Goal: Information Seeking & Learning: Learn about a topic

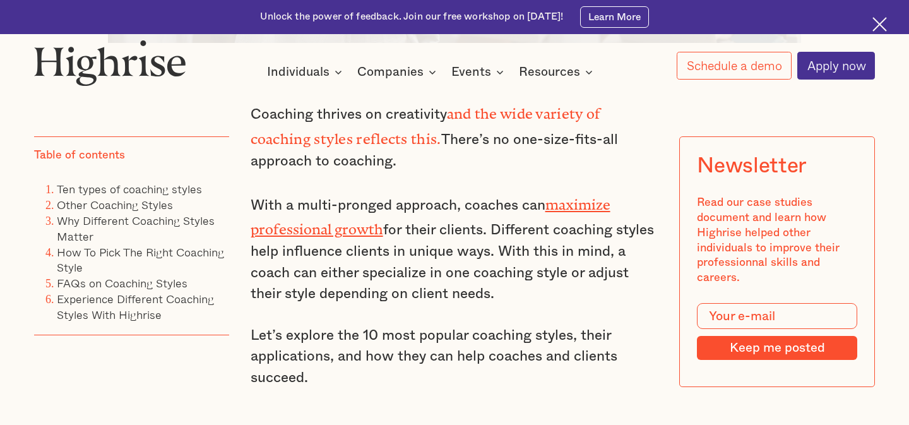
scroll to position [851, 0]
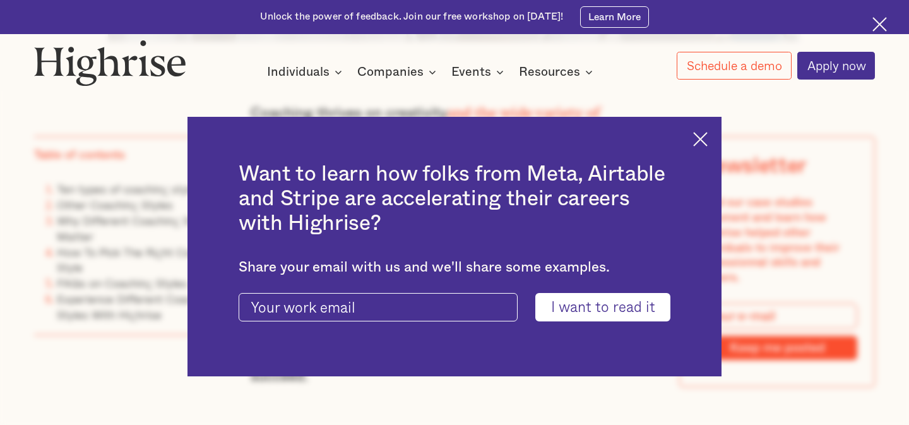
click at [698, 134] on img at bounding box center [700, 139] width 15 height 15
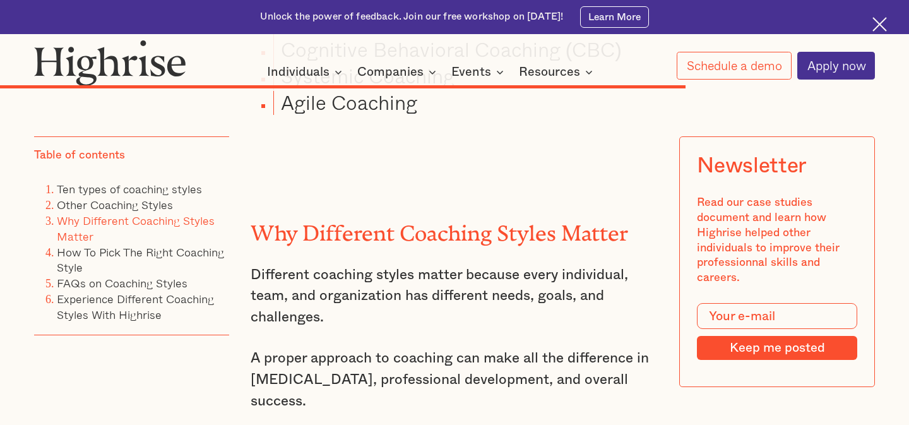
scroll to position [13945, 0]
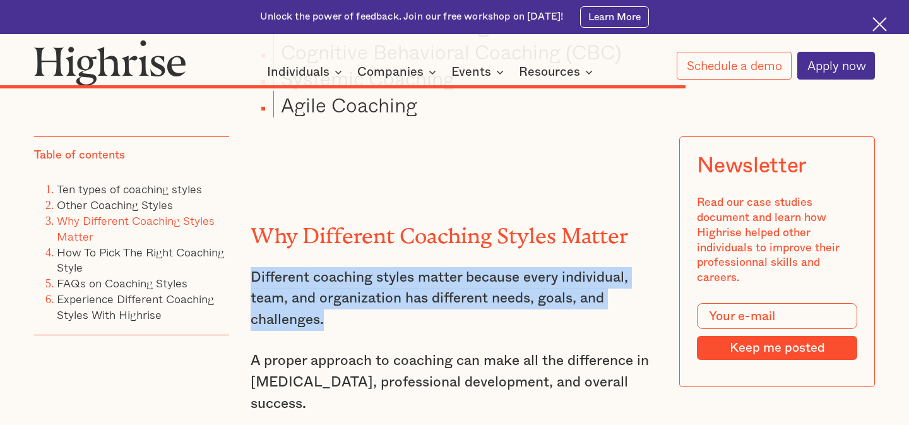
drag, startPoint x: 249, startPoint y: 165, endPoint x: 341, endPoint y: 202, distance: 99.4
copy p "Different coaching styles matter because every individual, team, and organizati…"
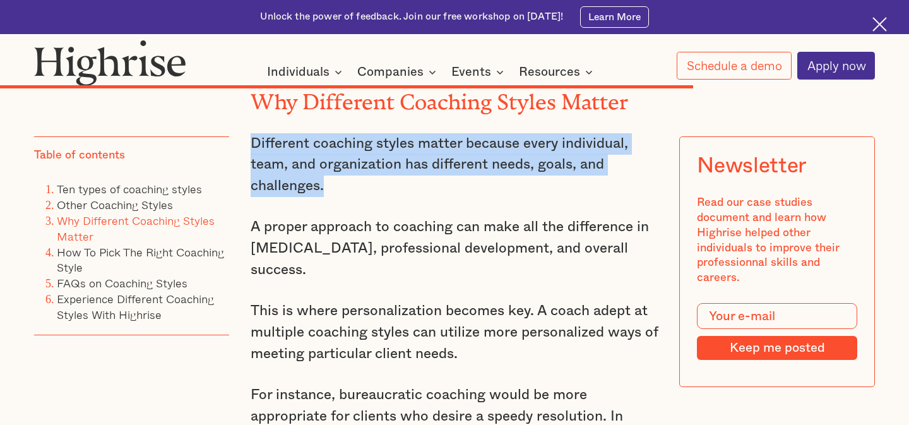
scroll to position [14082, 0]
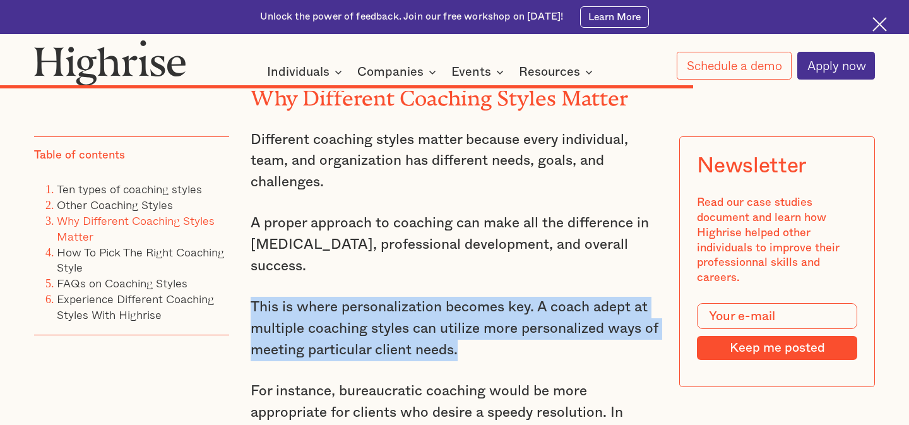
drag, startPoint x: 251, startPoint y: 192, endPoint x: 472, endPoint y: 239, distance: 225.8
click at [472, 297] on p "This is where personalization becomes key. A coach adept at multiple coaching s…" at bounding box center [455, 329] width 408 height 64
copy p "This is where personalization becomes key. A coach adept at multiple coaching s…"
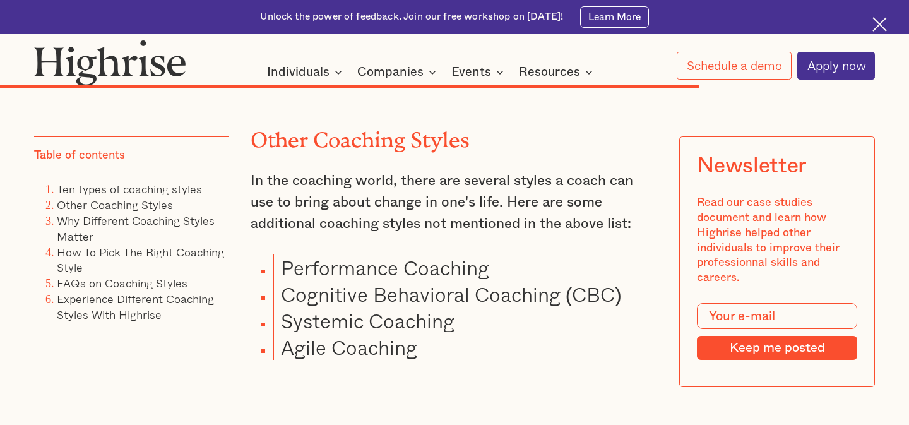
scroll to position [13704, 0]
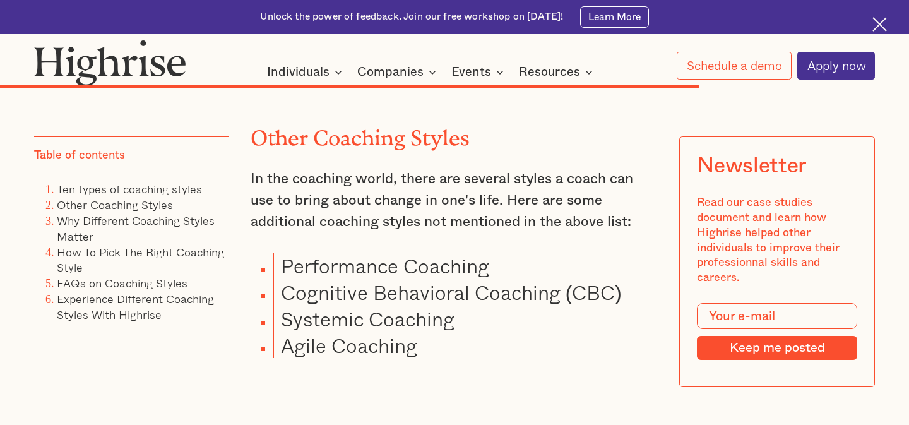
drag, startPoint x: 247, startPoint y: 108, endPoint x: 447, endPoint y: 150, distance: 203.8
copy p "Another aspect of the diversity in coaching styles is flexibility. Flexibility …"
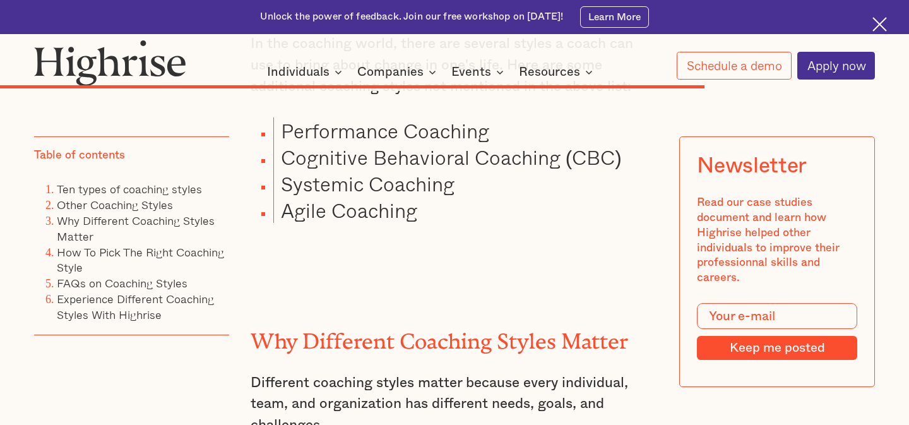
scroll to position [13840, 0]
drag, startPoint x: 252, startPoint y: 143, endPoint x: 578, endPoint y: 166, distance: 326.5
copy p "Adaptability also influences the choice of coaching style since different probl…"
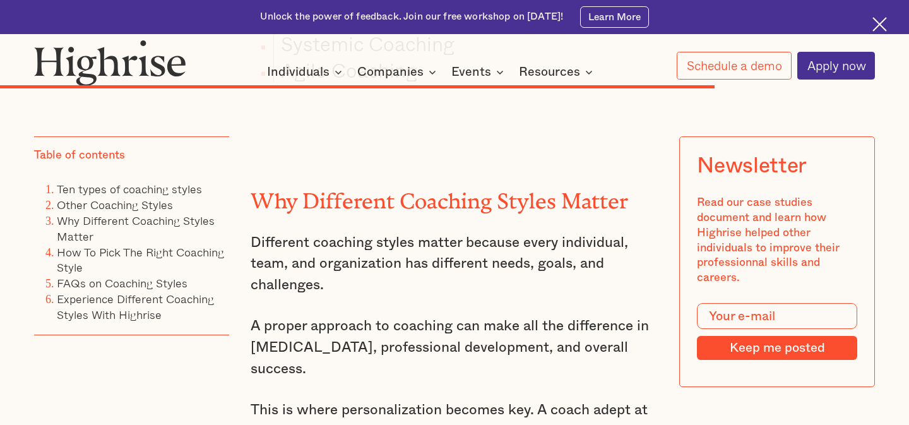
scroll to position [13980, 0]
drag, startPoint x: 251, startPoint y: 126, endPoint x: 543, endPoint y: 270, distance: 325.8
copy div "Furthermore, different coaching styles can support diverse learning preferences…"
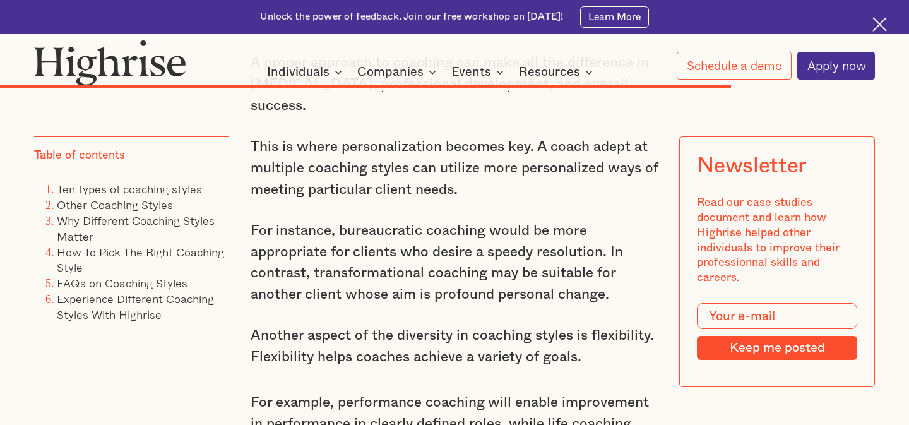
scroll to position [14293, 0]
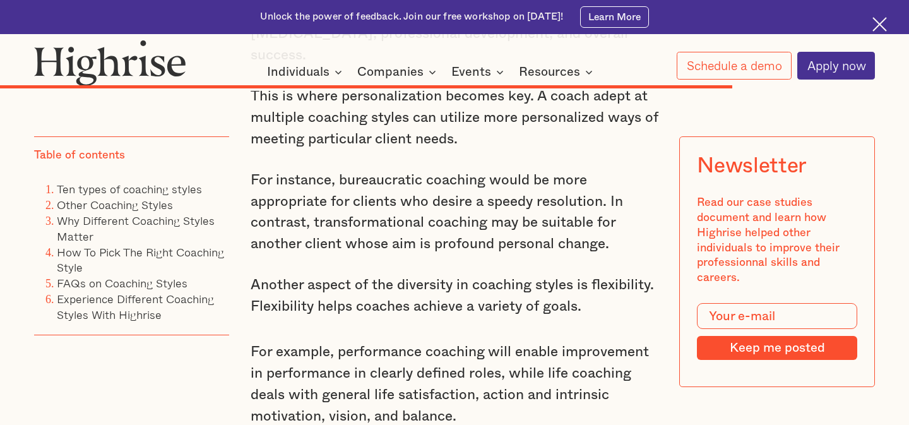
drag, startPoint x: 249, startPoint y: 105, endPoint x: 534, endPoint y: 236, distance: 313.5
copy div "The different coaching styles cater to the various levels of commitment and nee…"
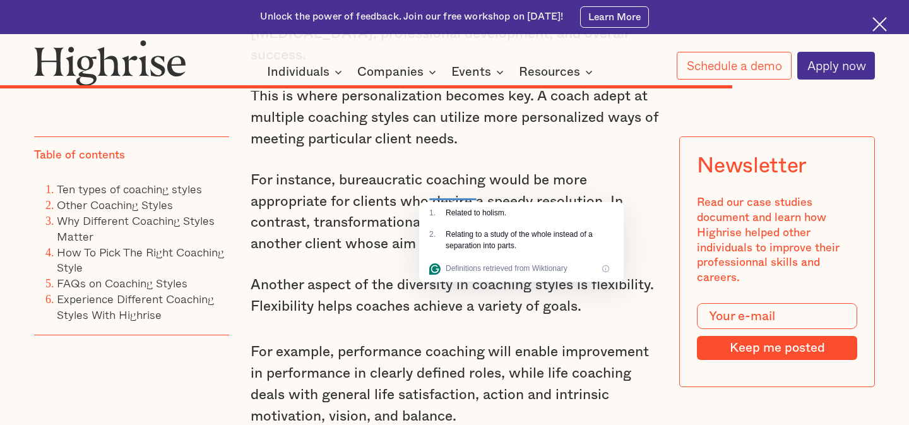
click at [395, 247] on div "Other Coaching Styles In the coaching world, there are several styles a coach c…" at bounding box center [455, 282] width 408 height 1592
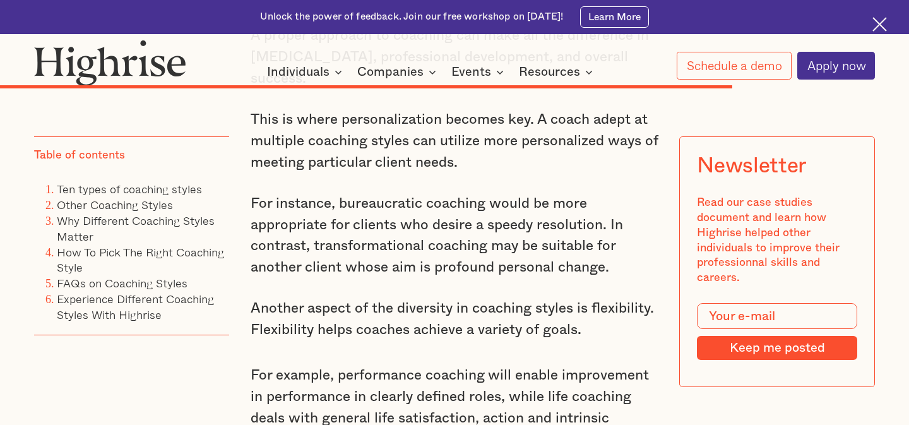
scroll to position [14253, 0]
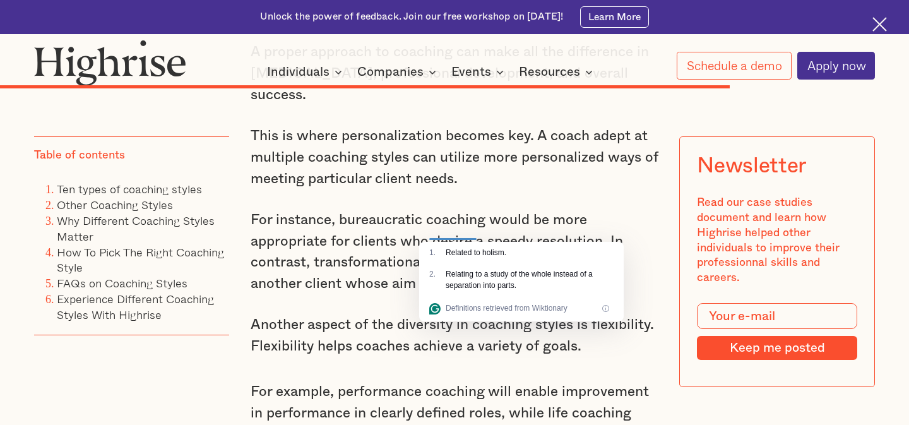
click at [373, 292] on div "Other Coaching Styles In the coaching world, there are several styles a coach c…" at bounding box center [455, 322] width 408 height 1592
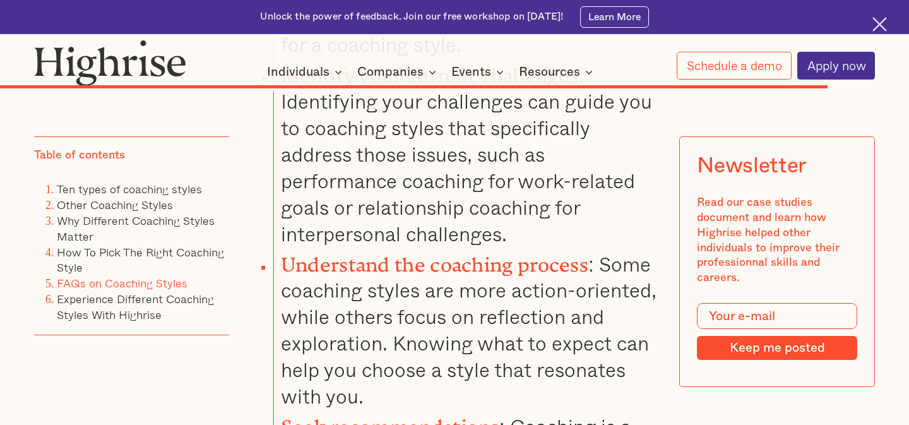
scroll to position [15980, 0]
